Goal: Task Accomplishment & Management: Manage account settings

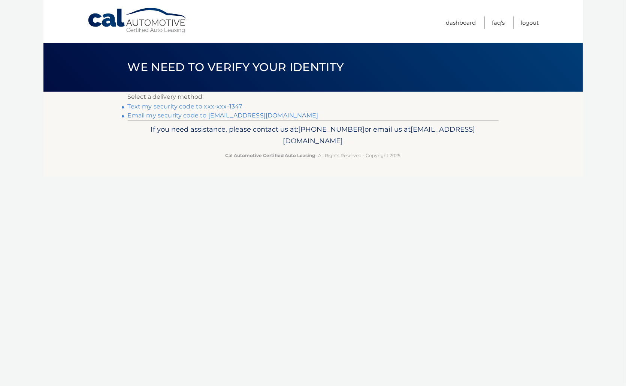
click at [210, 108] on link "Text my security code to xxx-xxx-1347" at bounding box center [185, 106] width 115 height 7
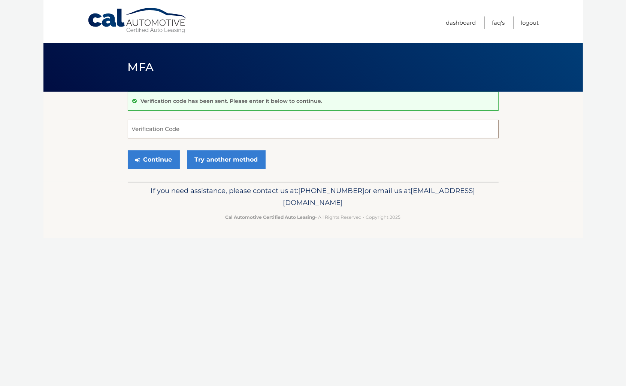
click at [154, 127] on input "Verification Code" at bounding box center [313, 129] width 371 height 19
type input "876203"
click at [156, 154] on button "Continue" at bounding box center [154, 160] width 52 height 19
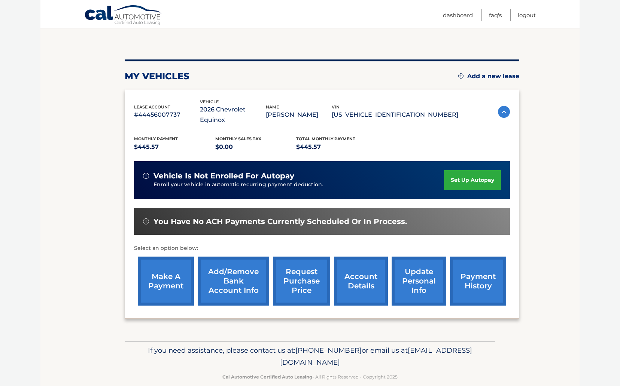
scroll to position [66, 0]
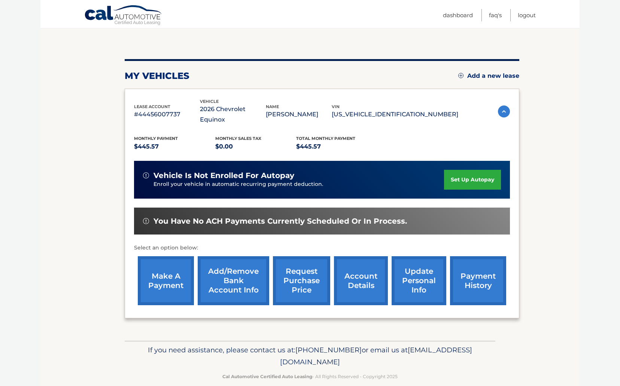
click at [171, 273] on link "make a payment" at bounding box center [166, 281] width 56 height 49
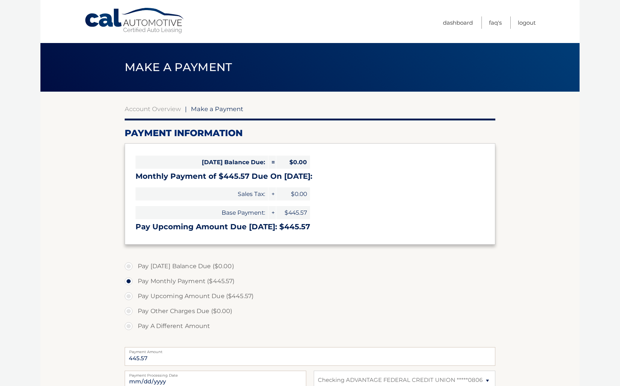
select select "NDgyNGY0YmQtOTRkYS00NzA2LWJhMWEtYmMyYmM1MTQyM2Y0"
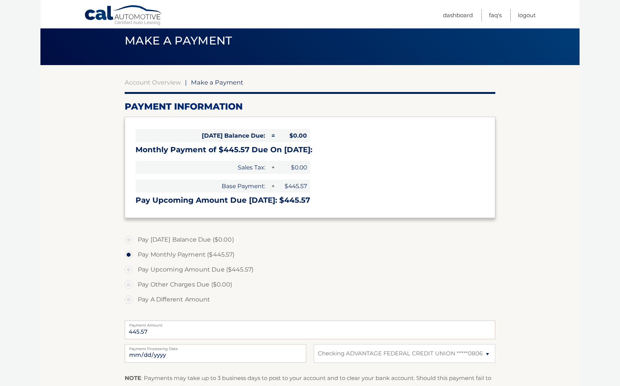
scroll to position [37, 0]
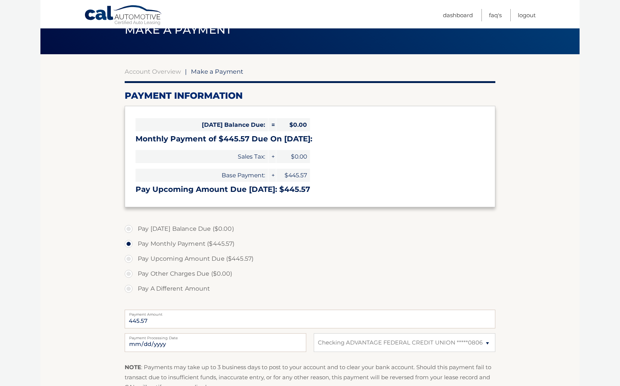
click at [129, 261] on label "Pay Upcoming Amount Due ($445.57)" at bounding box center [310, 259] width 371 height 15
click at [129, 261] on input "Pay Upcoming Amount Due ($445.57)" at bounding box center [131, 258] width 7 height 12
radio input "true"
click at [307, 242] on label "Pay Monthly Payment ($445.57)" at bounding box center [310, 244] width 371 height 15
click at [135, 242] on input "Pay Monthly Payment ($445.57)" at bounding box center [131, 243] width 7 height 12
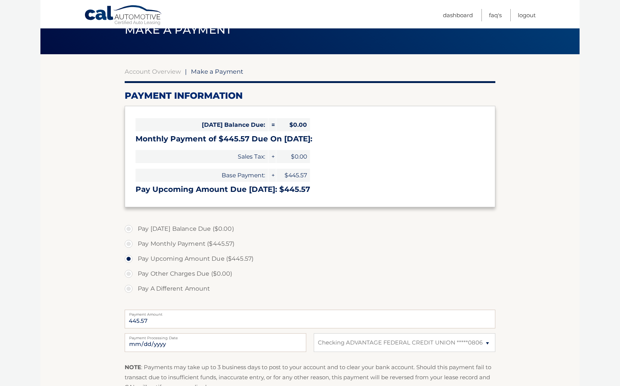
radio input "true"
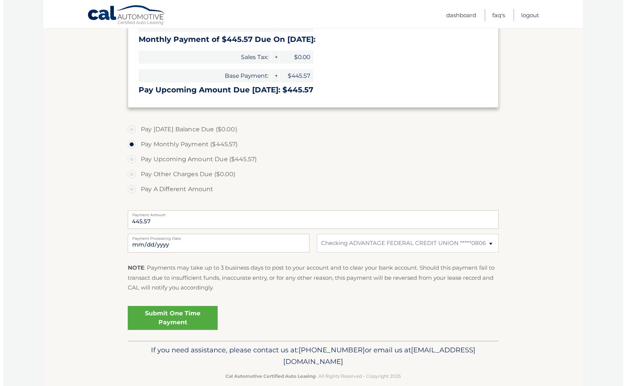
scroll to position [148, 0]
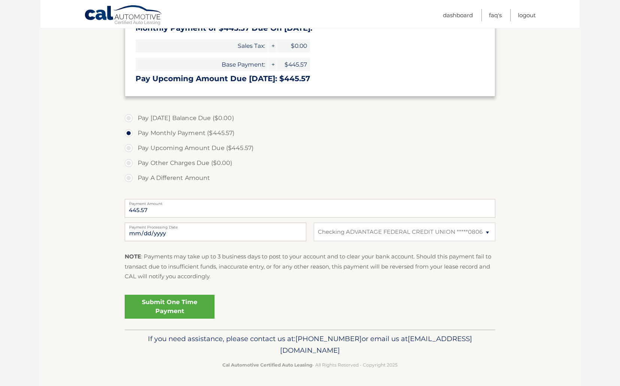
click at [168, 305] on link "Submit One Time Payment" at bounding box center [170, 307] width 90 height 24
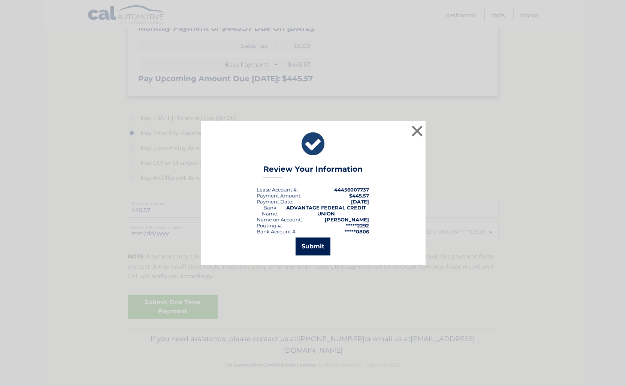
click at [311, 247] on button "Submit" at bounding box center [312, 247] width 35 height 18
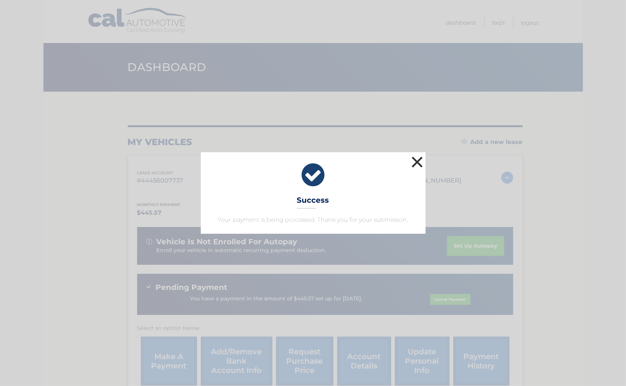
click at [418, 161] on button "×" at bounding box center [417, 162] width 15 height 15
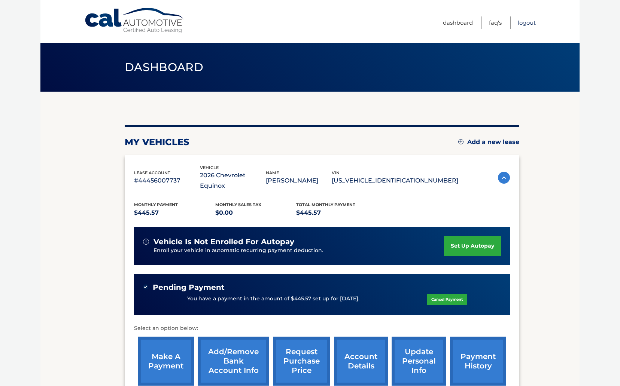
click at [530, 23] on link "Logout" at bounding box center [527, 22] width 18 height 12
